Goal: Task Accomplishment & Management: Use online tool/utility

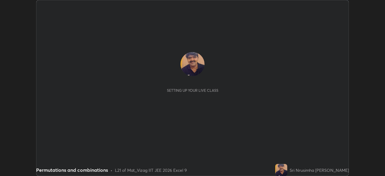
scroll to position [176, 385]
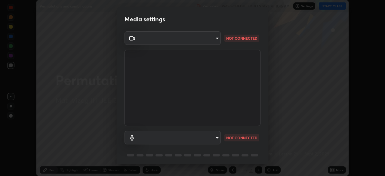
type input "0e2f1805e12930c49d18400bd61b7200eb2b8cda94a454d6733a2ad48d5fb0ad"
type input "default"
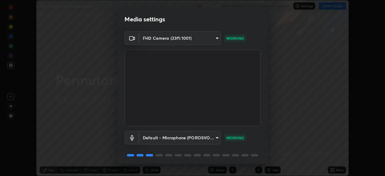
scroll to position [21, 0]
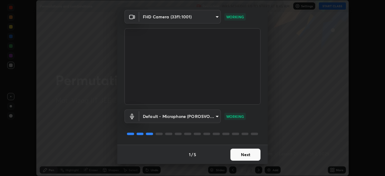
click at [244, 152] on button "Next" at bounding box center [245, 155] width 30 height 12
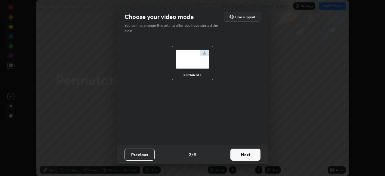
scroll to position [0, 0]
click at [248, 155] on button "Next" at bounding box center [245, 155] width 30 height 12
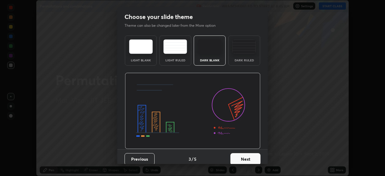
click at [249, 154] on button "Next" at bounding box center [245, 159] width 30 height 12
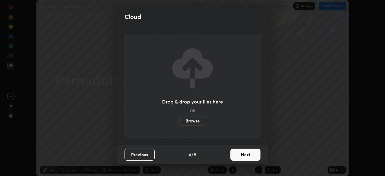
click at [248, 155] on button "Next" at bounding box center [245, 155] width 30 height 12
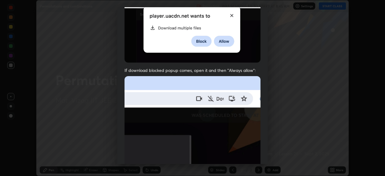
scroll to position [144, 0]
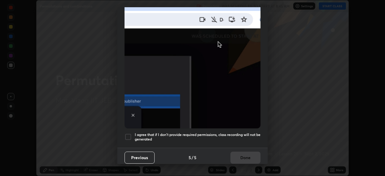
click at [145, 154] on button "Previous" at bounding box center [139, 158] width 30 height 12
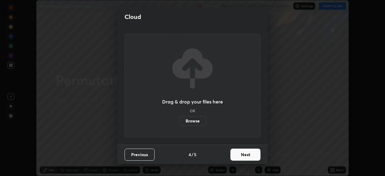
click at [241, 155] on button "Next" at bounding box center [245, 155] width 30 height 12
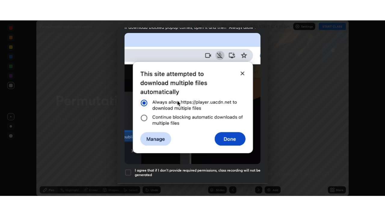
scroll to position [144, 0]
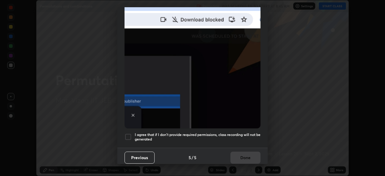
click at [130, 136] on div at bounding box center [127, 136] width 7 height 7
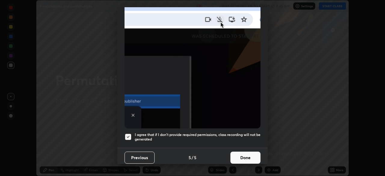
click at [238, 157] on button "Done" at bounding box center [245, 158] width 30 height 12
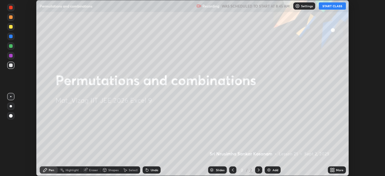
click at [334, 170] on icon at bounding box center [332, 169] width 5 height 5
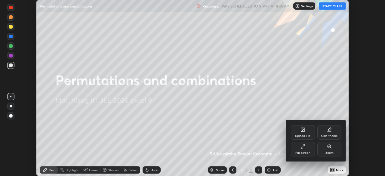
click at [305, 149] on div "Full screen" at bounding box center [303, 149] width 24 height 14
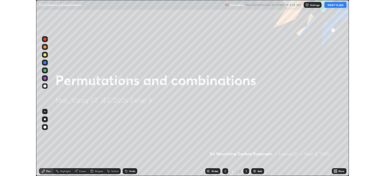
scroll to position [216, 385]
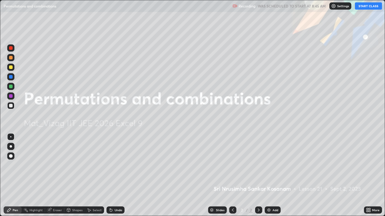
click at [370, 7] on button "START CLASS" at bounding box center [368, 5] width 27 height 7
click at [273, 176] on div "Add" at bounding box center [275, 210] width 6 height 3
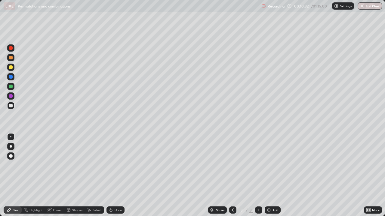
click at [272, 176] on div "Add" at bounding box center [273, 210] width 16 height 7
click at [52, 176] on div "Eraser" at bounding box center [54, 210] width 19 height 7
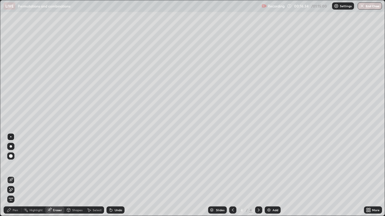
click at [10, 176] on icon at bounding box center [10, 190] width 5 height 5
click at [14, 176] on div "Pen" at bounding box center [15, 210] width 5 height 3
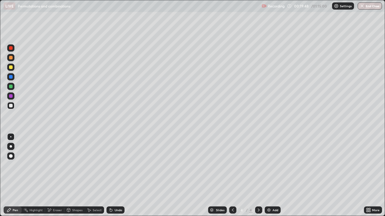
click at [271, 176] on div "Add" at bounding box center [273, 210] width 16 height 7
click at [233, 176] on icon at bounding box center [232, 210] width 5 height 5
click at [275, 176] on div "Add" at bounding box center [273, 210] width 16 height 7
click at [271, 176] on div "Add" at bounding box center [273, 210] width 16 height 7
click at [53, 176] on div "Eraser" at bounding box center [57, 210] width 9 height 3
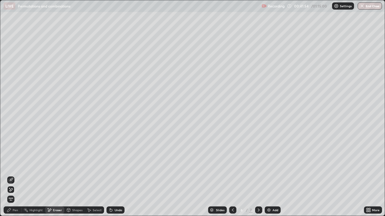
click at [12, 176] on icon at bounding box center [10, 190] width 5 height 5
click at [12, 176] on div "Pen" at bounding box center [13, 210] width 18 height 7
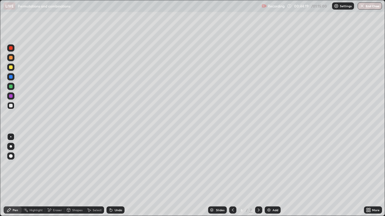
click at [113, 176] on div "Undo" at bounding box center [115, 210] width 18 height 7
click at [54, 176] on div "Eraser" at bounding box center [54, 210] width 19 height 7
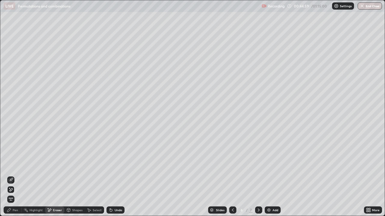
click at [10, 176] on icon at bounding box center [11, 190] width 3 height 3
click at [18, 176] on div "Pen" at bounding box center [13, 210] width 18 height 7
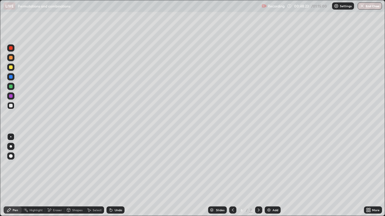
click at [258, 176] on icon at bounding box center [258, 210] width 5 height 5
click at [51, 176] on div "Eraser" at bounding box center [54, 210] width 19 height 7
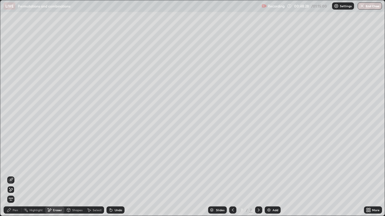
click at [11, 176] on icon at bounding box center [11, 190] width 3 height 3
click at [14, 176] on div "Pen" at bounding box center [15, 210] width 5 height 3
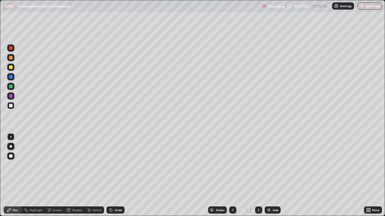
click at [232, 176] on icon at bounding box center [232, 210] width 5 height 5
click at [258, 176] on icon at bounding box center [258, 210] width 5 height 5
click at [271, 176] on div "Add" at bounding box center [273, 210] width 16 height 7
click at [273, 176] on div "Add" at bounding box center [275, 210] width 6 height 3
click at [115, 176] on div "Undo" at bounding box center [119, 210] width 8 height 3
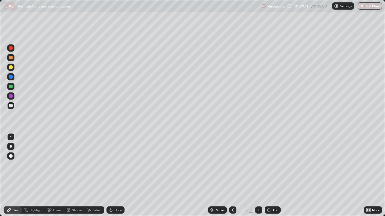
click at [113, 176] on div "Undo" at bounding box center [115, 210] width 18 height 7
click at [115, 176] on div "Undo" at bounding box center [119, 210] width 8 height 3
click at [116, 176] on div "Undo" at bounding box center [119, 210] width 8 height 3
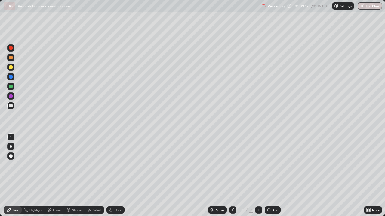
click at [117, 176] on div "Undo" at bounding box center [119, 210] width 8 height 3
click at [116, 176] on div "Undo" at bounding box center [119, 210] width 8 height 3
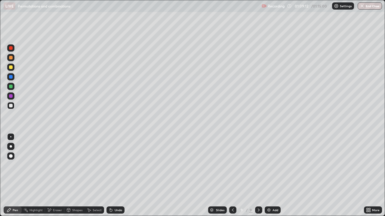
click at [116, 176] on div "Undo" at bounding box center [119, 210] width 8 height 3
click at [115, 176] on div "Undo" at bounding box center [119, 210] width 8 height 3
click at [116, 176] on div "Undo" at bounding box center [119, 210] width 8 height 3
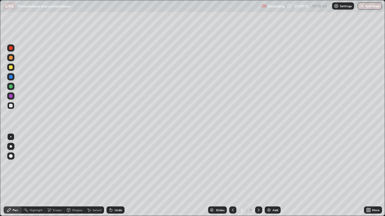
click at [115, 176] on div "Undo" at bounding box center [119, 210] width 8 height 3
click at [117, 176] on div "Undo" at bounding box center [119, 210] width 8 height 3
click at [118, 176] on div "Undo" at bounding box center [115, 210] width 18 height 7
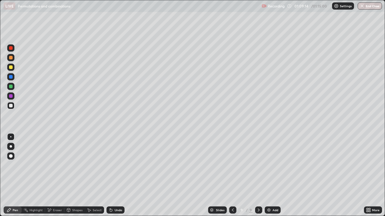
click at [117, 176] on div "Undo" at bounding box center [115, 210] width 18 height 7
click at [372, 8] on button "End Class" at bounding box center [370, 5] width 24 height 7
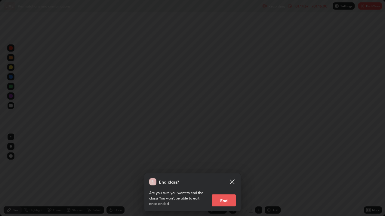
click at [229, 176] on button "End" at bounding box center [224, 201] width 24 height 12
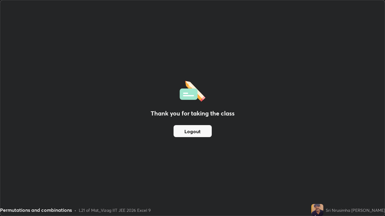
click at [207, 128] on button "Logout" at bounding box center [192, 131] width 38 height 12
click at [321, 176] on img at bounding box center [317, 210] width 12 height 12
click at [318, 176] on img at bounding box center [317, 210] width 12 height 12
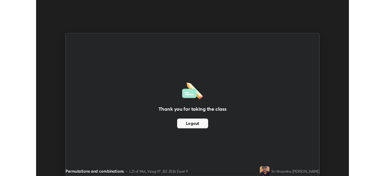
scroll to position [29893, 29684]
